Goal: Find specific page/section: Find specific page/section

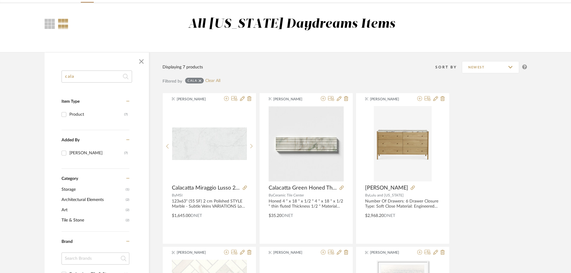
scroll to position [40, 0]
click at [98, 75] on input "cala" at bounding box center [97, 77] width 71 height 12
click at [211, 82] on link "Clear All" at bounding box center [212, 80] width 15 height 5
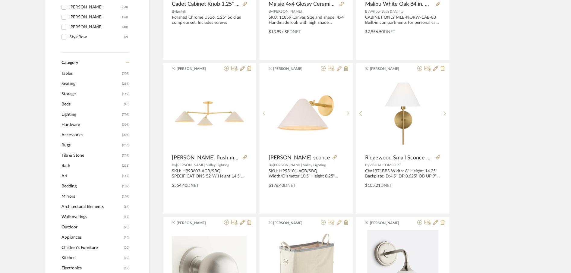
scroll to position [207, 0]
click at [72, 197] on span "Mirrors" at bounding box center [91, 196] width 59 height 10
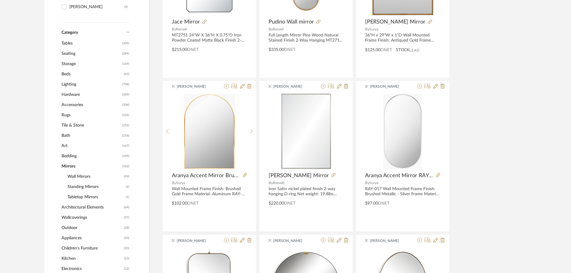
scroll to position [206, 0]
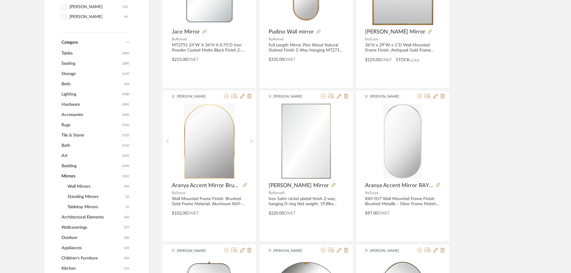
click at [81, 187] on span "Wall Mirrors" at bounding box center [95, 187] width 55 height 10
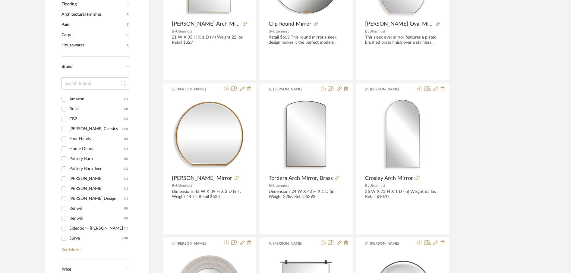
scroll to position [489, 0]
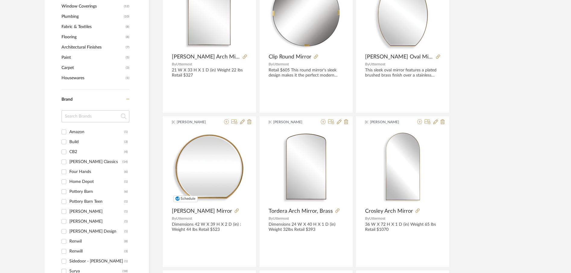
click at [76, 159] on div "[PERSON_NAME] Classics" at bounding box center [95, 162] width 53 height 10
click at [69, 159] on input "[PERSON_NAME] Classics (14)" at bounding box center [64, 162] width 10 height 10
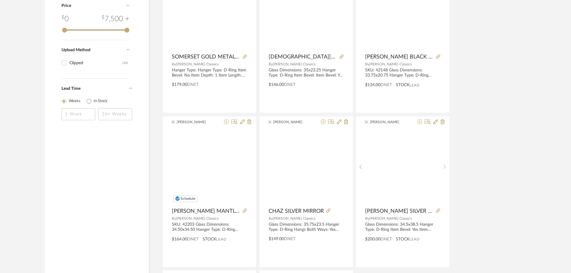
scroll to position [469, 0]
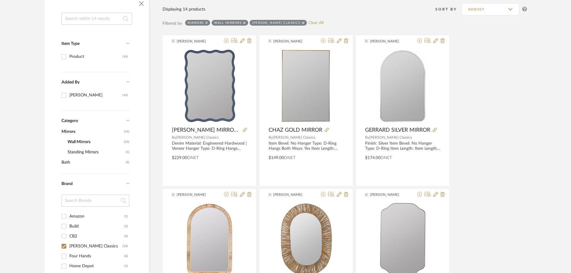
scroll to position [108, 0]
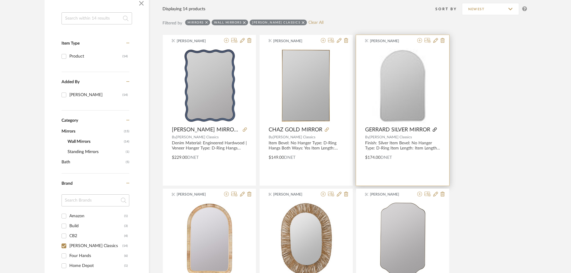
click at [435, 130] on icon at bounding box center [435, 130] width 4 height 4
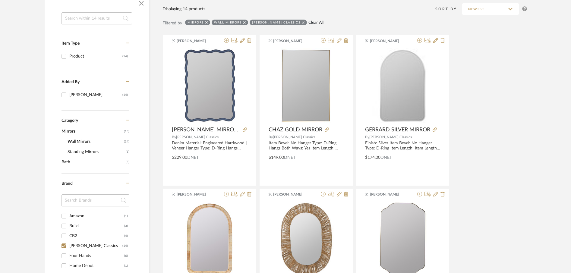
click at [309, 24] on link "Clear All" at bounding box center [316, 22] width 15 height 5
checkbox input "false"
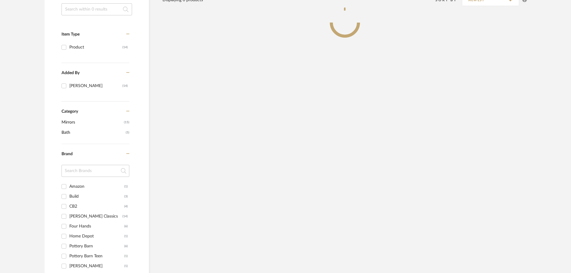
scroll to position [99, 0]
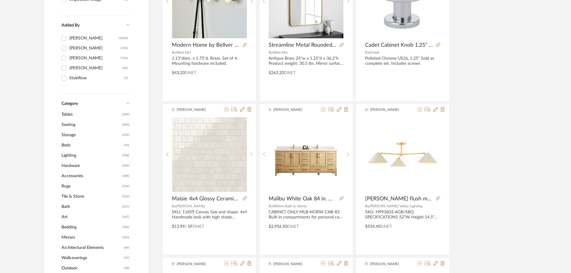
scroll to position [181, 0]
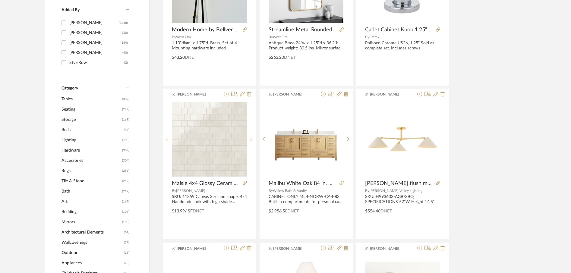
click at [66, 190] on span "Bath" at bounding box center [91, 191] width 59 height 10
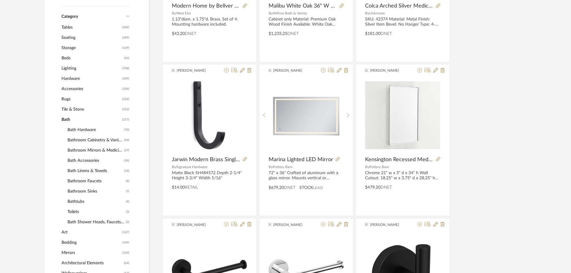
scroll to position [252, 0]
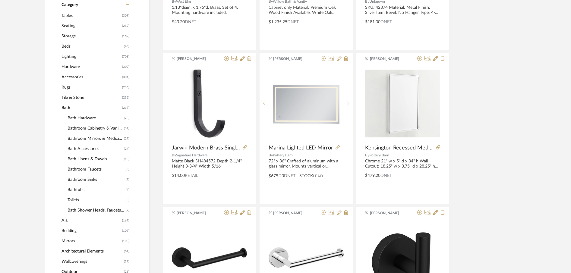
click at [90, 146] on span "Bath Accessories" at bounding box center [95, 149] width 55 height 10
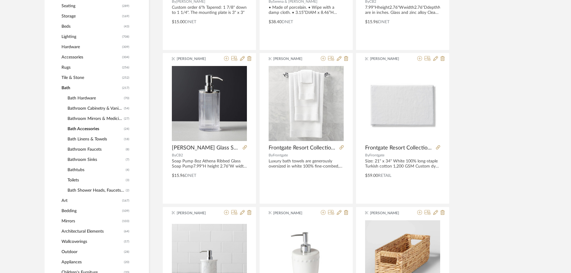
scroll to position [233, 0]
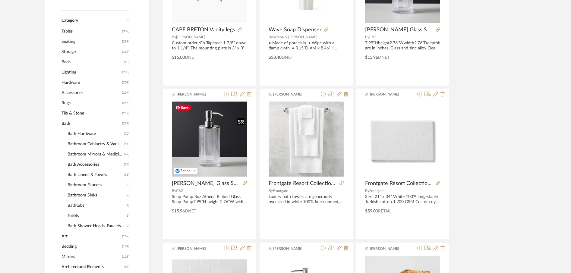
scroll to position [218, 0]
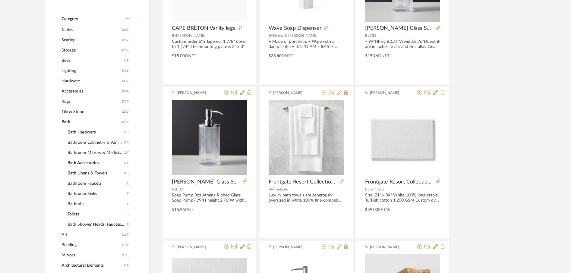
click at [90, 163] on span "Bath Accessories" at bounding box center [95, 163] width 55 height 10
click at [90, 132] on span "Bath Hardware" at bounding box center [95, 132] width 55 height 10
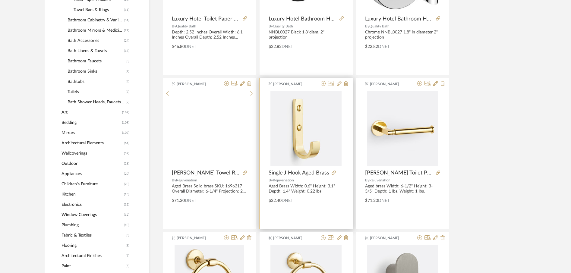
scroll to position [399, 0]
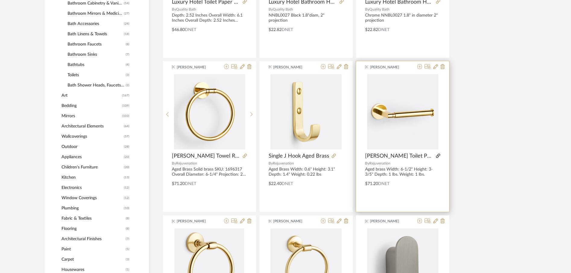
click at [438, 154] on icon at bounding box center [438, 156] width 4 height 4
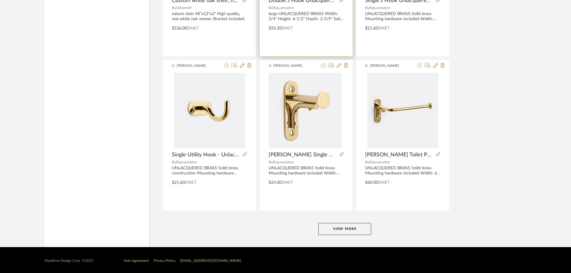
scroll to position [1790, 0]
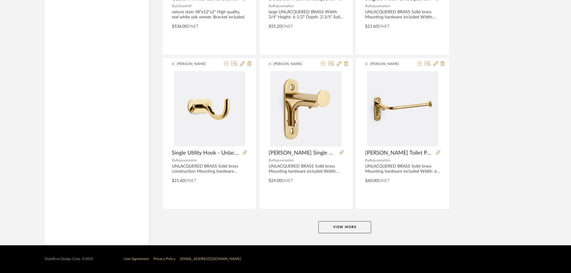
click at [334, 221] on button "View More" at bounding box center [345, 227] width 53 height 12
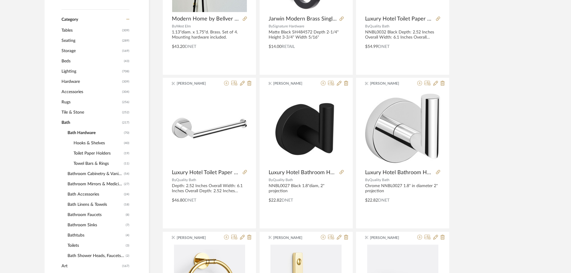
scroll to position [133, 0]
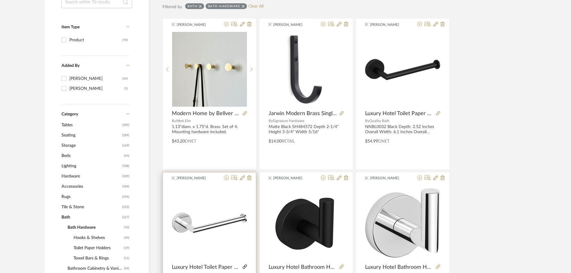
click at [244, 267] on icon at bounding box center [245, 267] width 4 height 4
